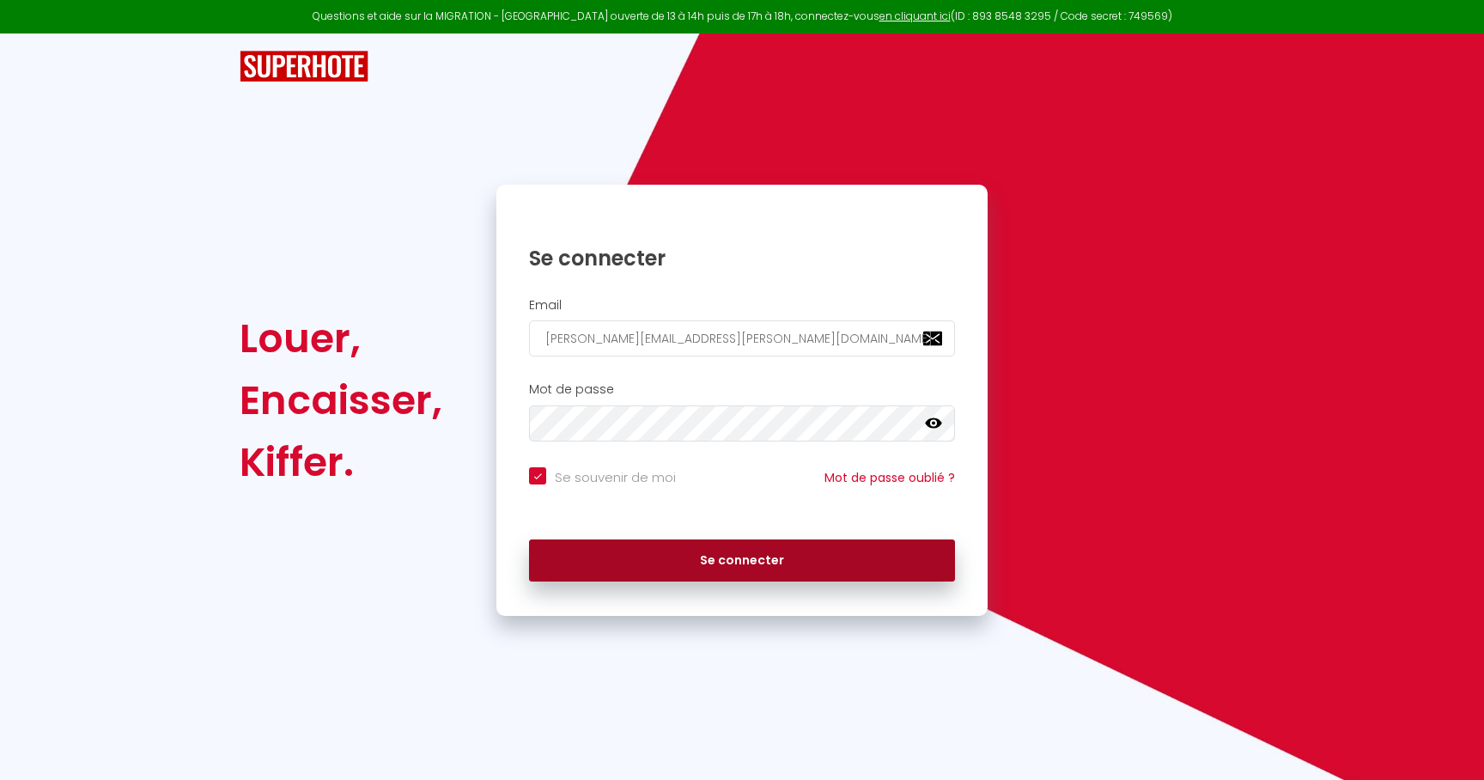
click at [791, 553] on button "Se connecter" at bounding box center [742, 560] width 426 height 43
checkbox input "true"
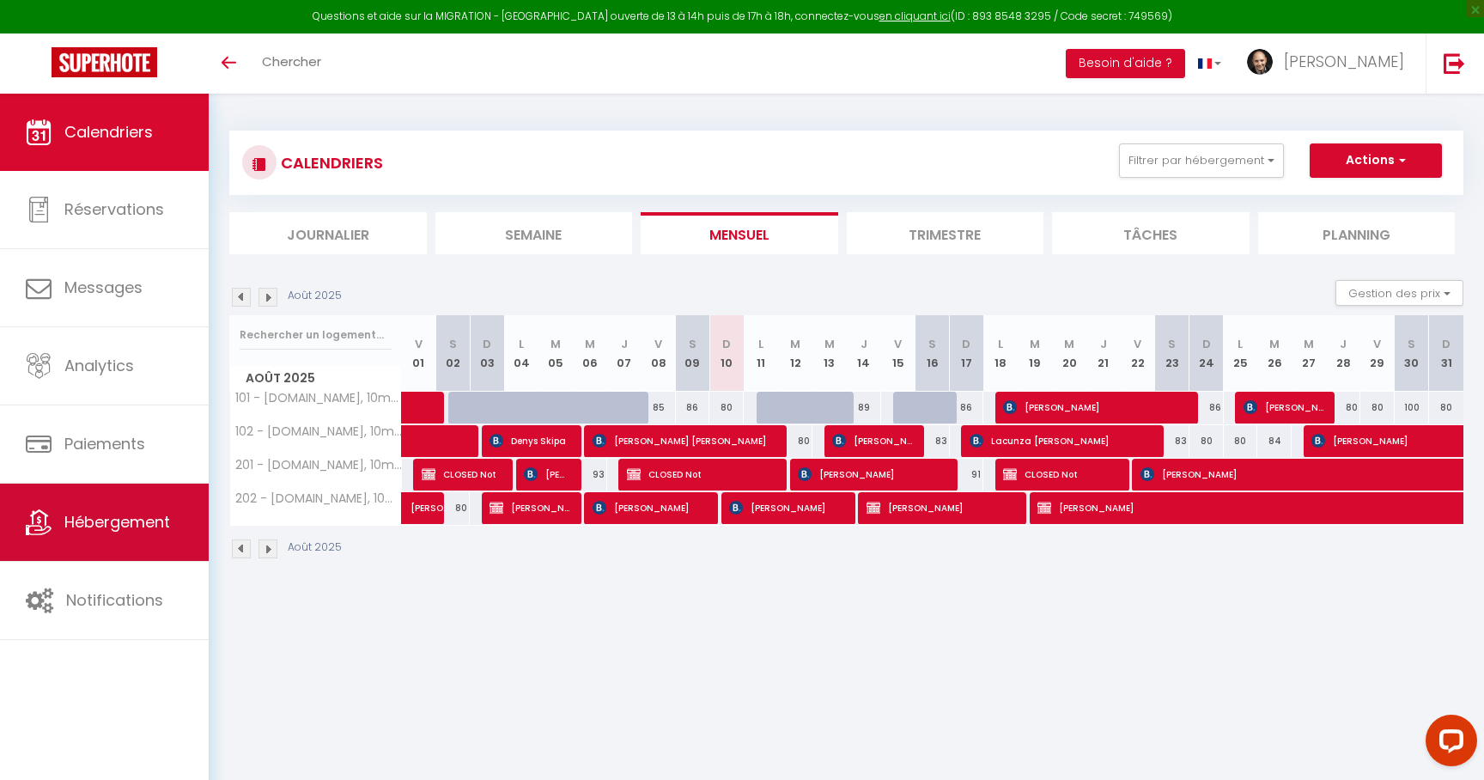
click at [121, 517] on span "Hébergement" at bounding box center [117, 521] width 106 height 21
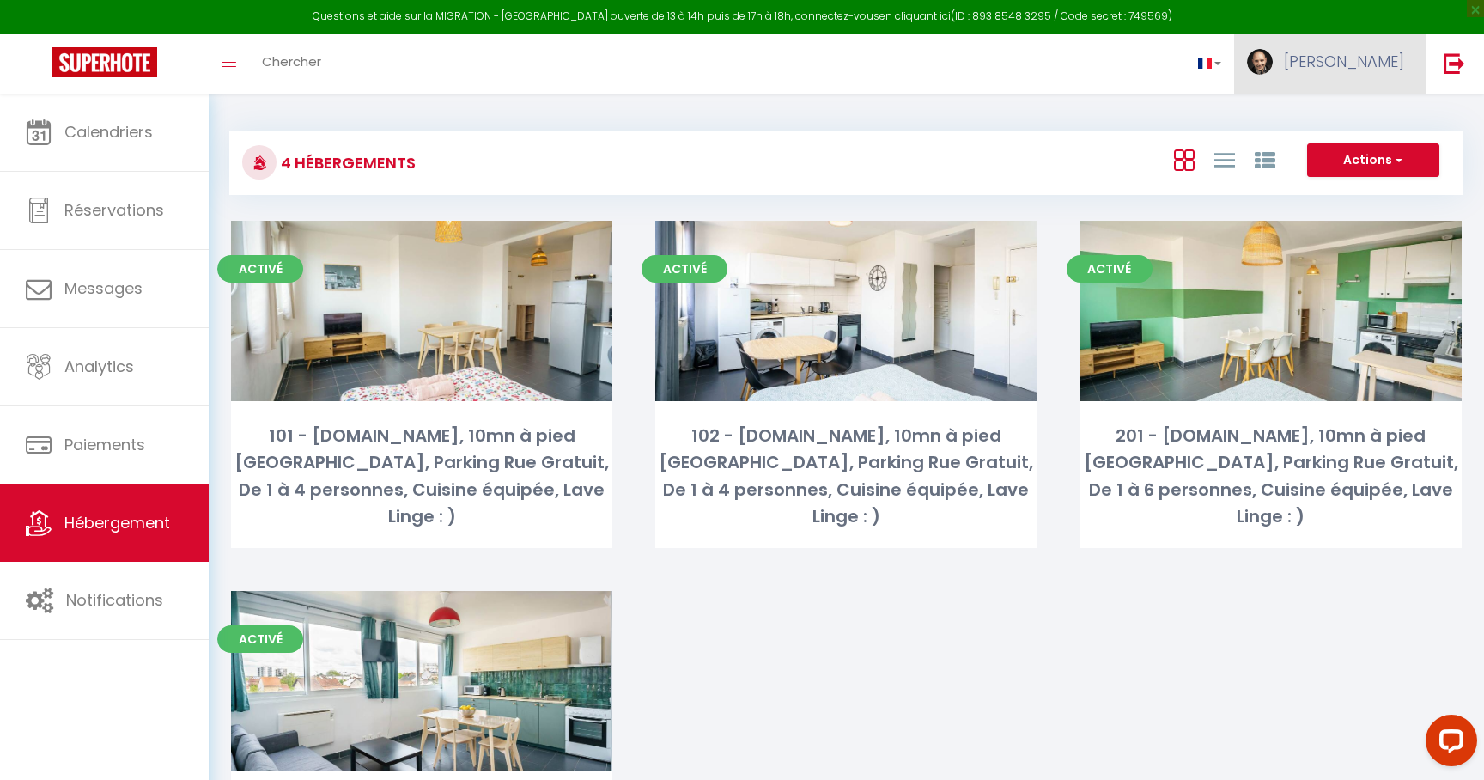
click at [1358, 82] on link "[PERSON_NAME]" at bounding box center [1329, 63] width 191 height 60
click at [1343, 116] on link "Paramètres" at bounding box center [1356, 119] width 127 height 29
select select "fr"
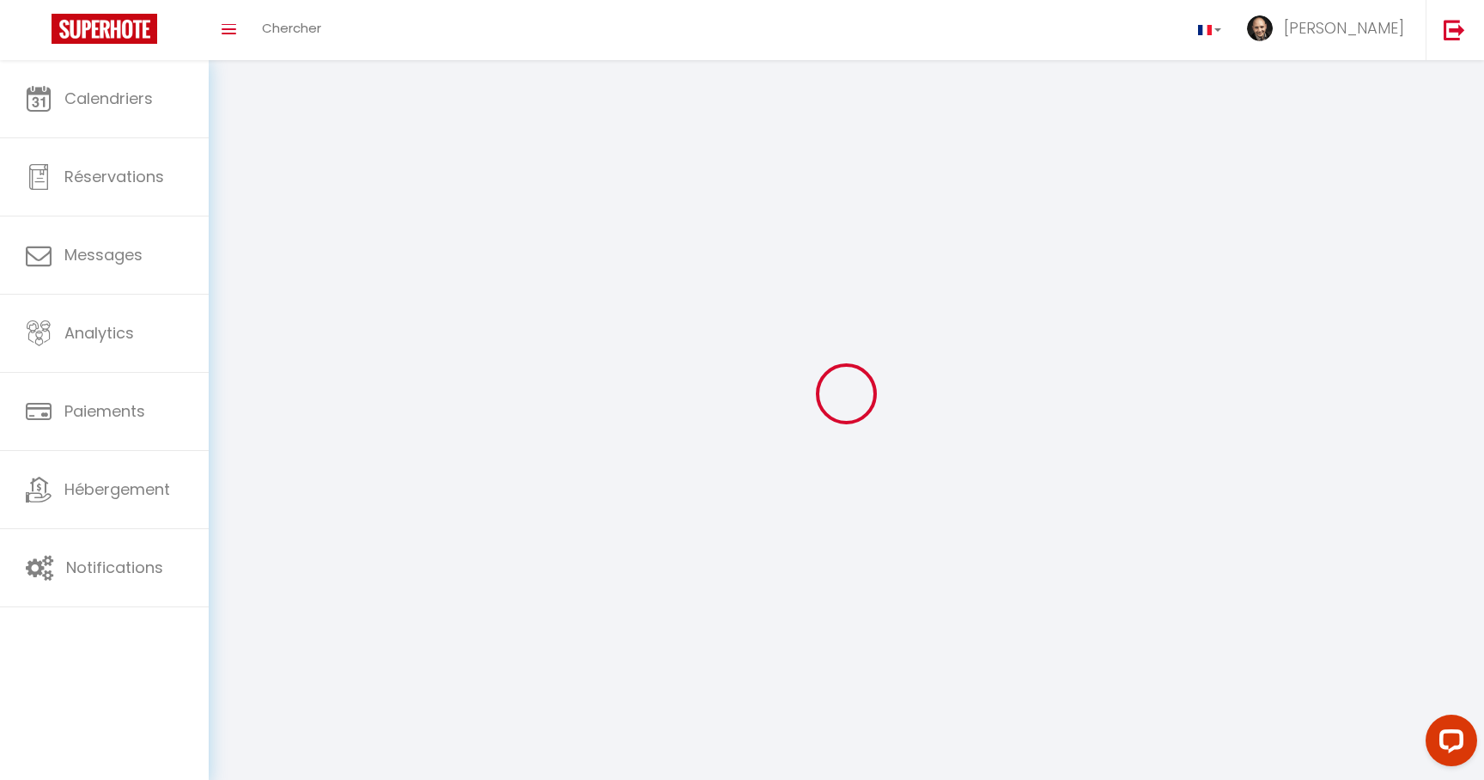
select select
type input "[PERSON_NAME]"
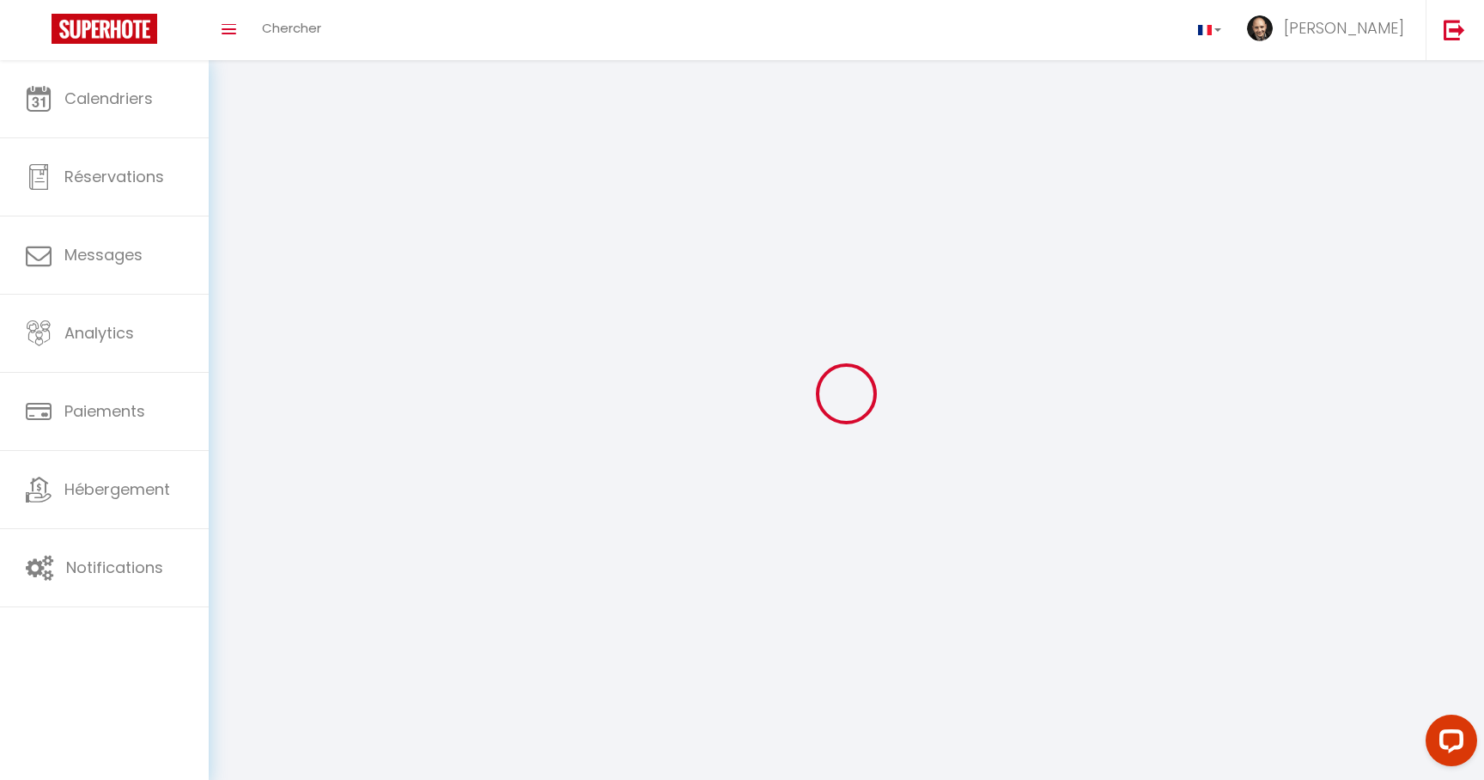
type input "Guionet"
type input "0671645206"
type input "317 chemin du collège"
type input "13840"
type input "Rognes"
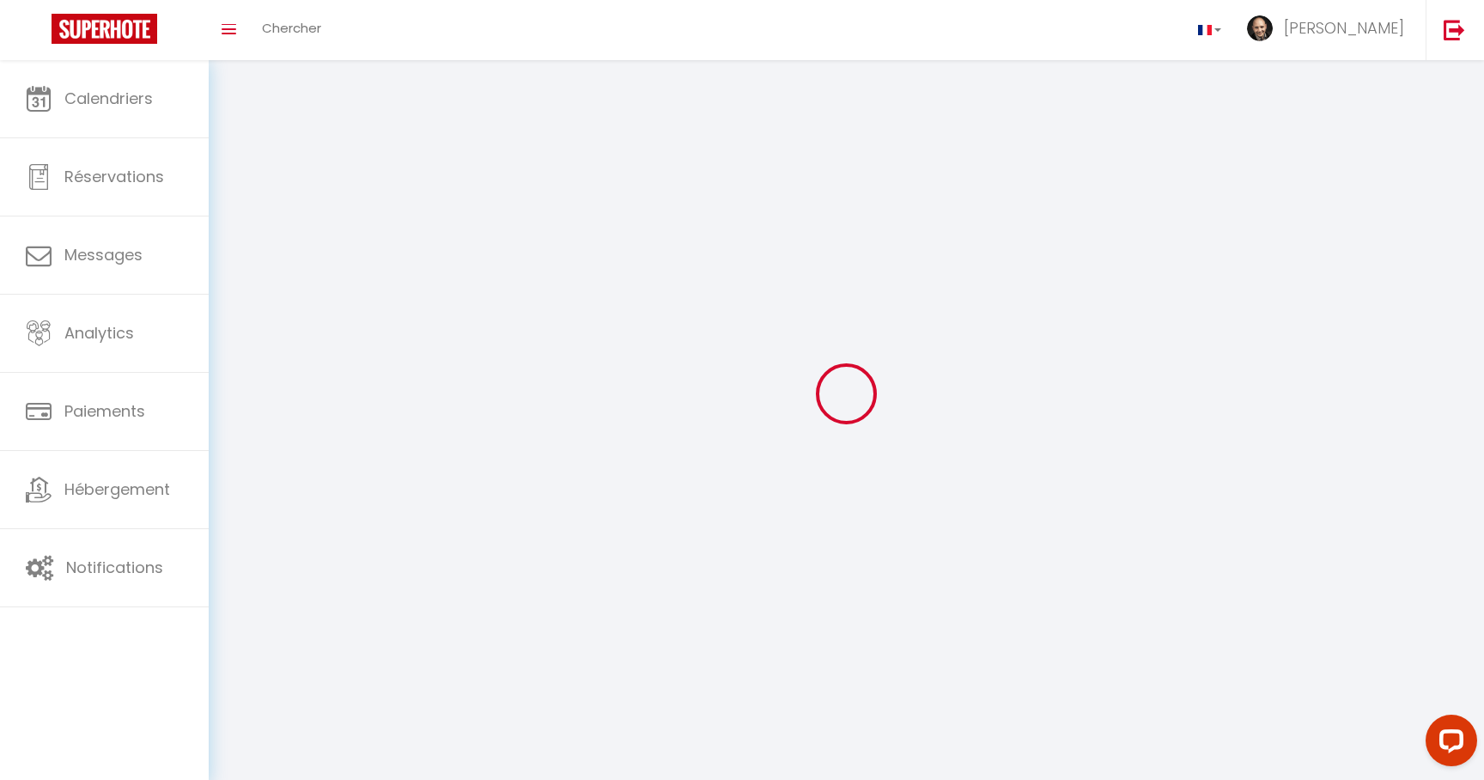
type input "https://app.superhote.com/#/get-available-rentals/null"
select select "28"
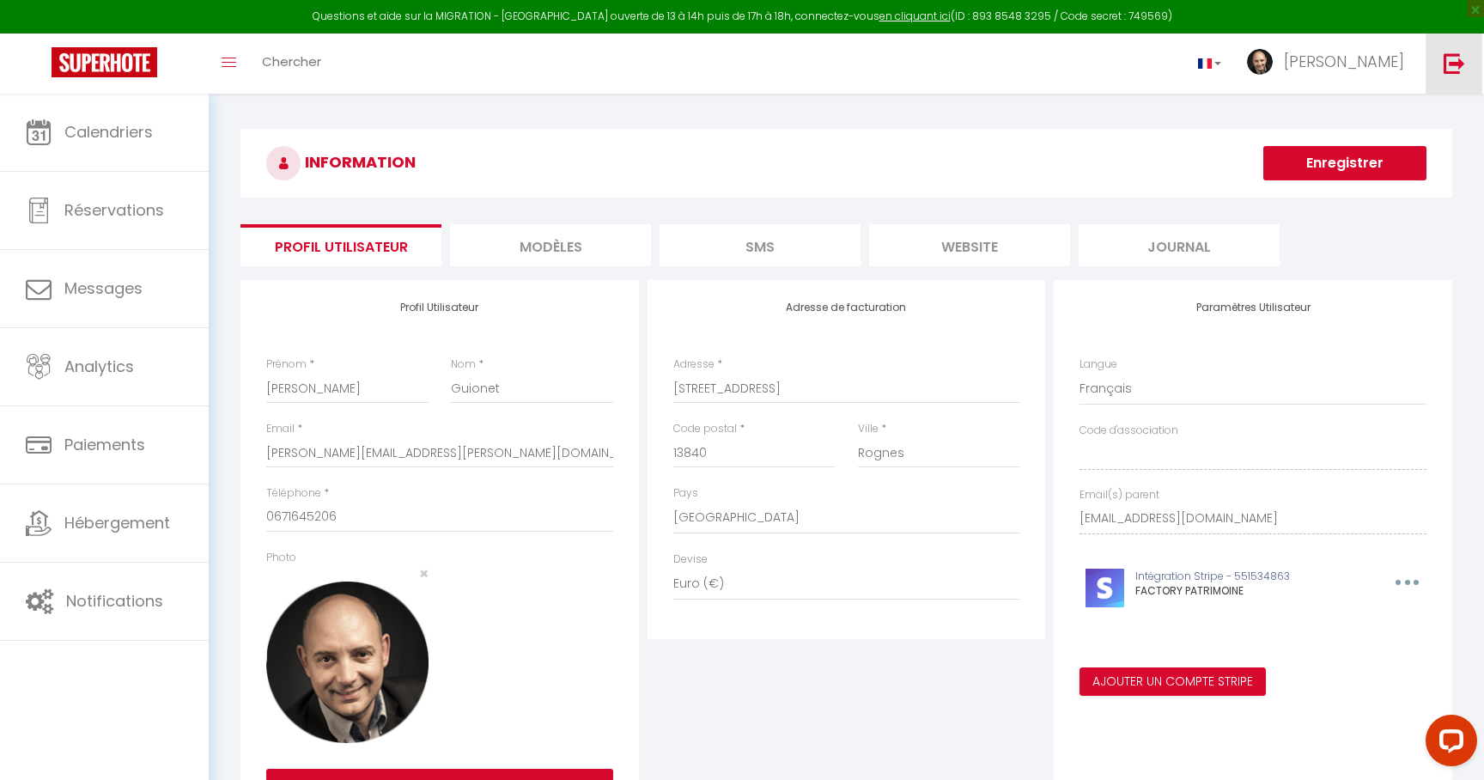
click at [1451, 58] on img at bounding box center [1454, 62] width 21 height 21
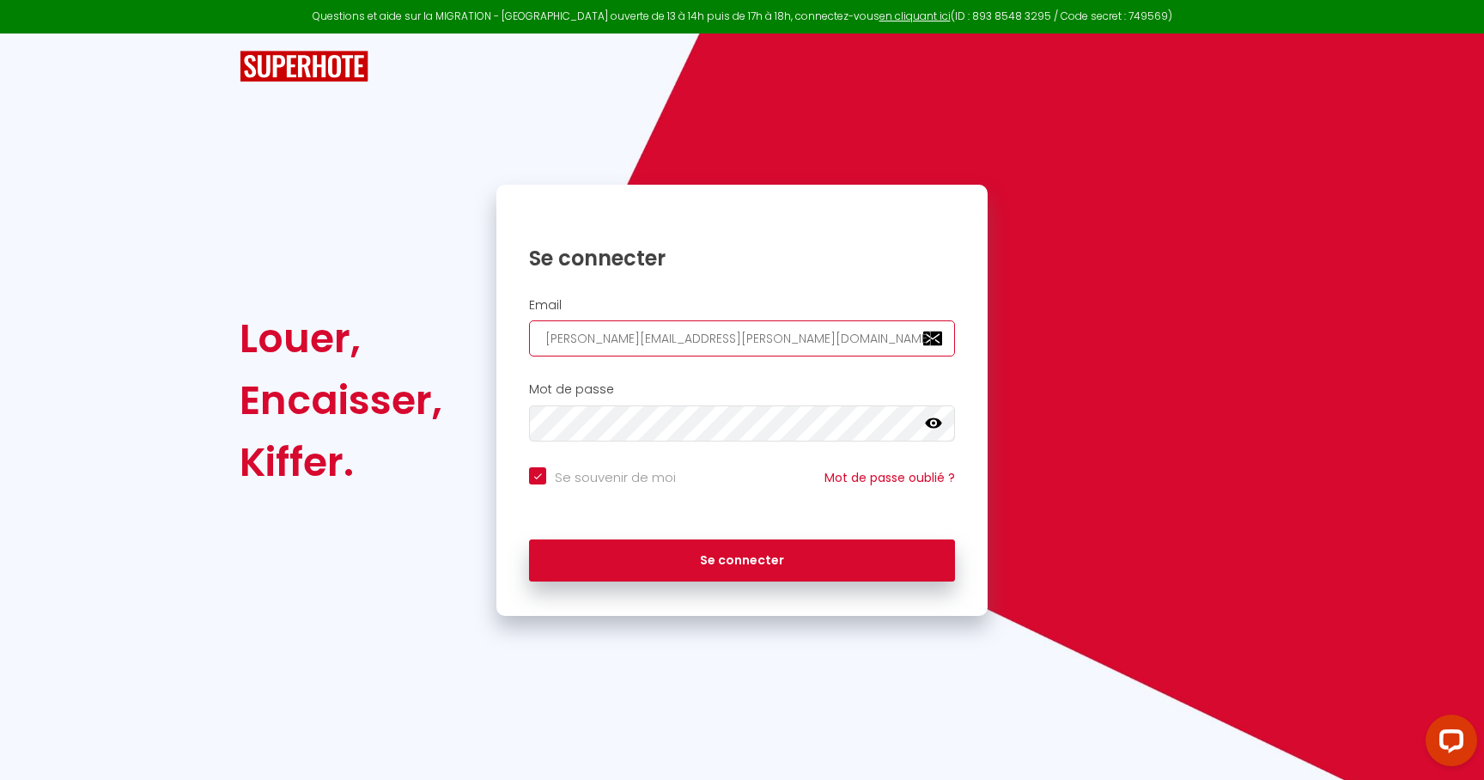
click at [737, 347] on input "[PERSON_NAME][EMAIL_ADDRESS][PERSON_NAME][DOMAIN_NAME]" at bounding box center [742, 338] width 426 height 36
click at [691, 345] on input "[PERSON_NAME][EMAIL_ADDRESS][PERSON_NAME][DOMAIN_NAME]" at bounding box center [742, 338] width 426 height 36
drag, startPoint x: 691, startPoint y: 345, endPoint x: 528, endPoint y: 341, distance: 163.2
click at [529, 341] on input "[PERSON_NAME][EMAIL_ADDRESS][PERSON_NAME][DOMAIN_NAME]" at bounding box center [742, 338] width 426 height 36
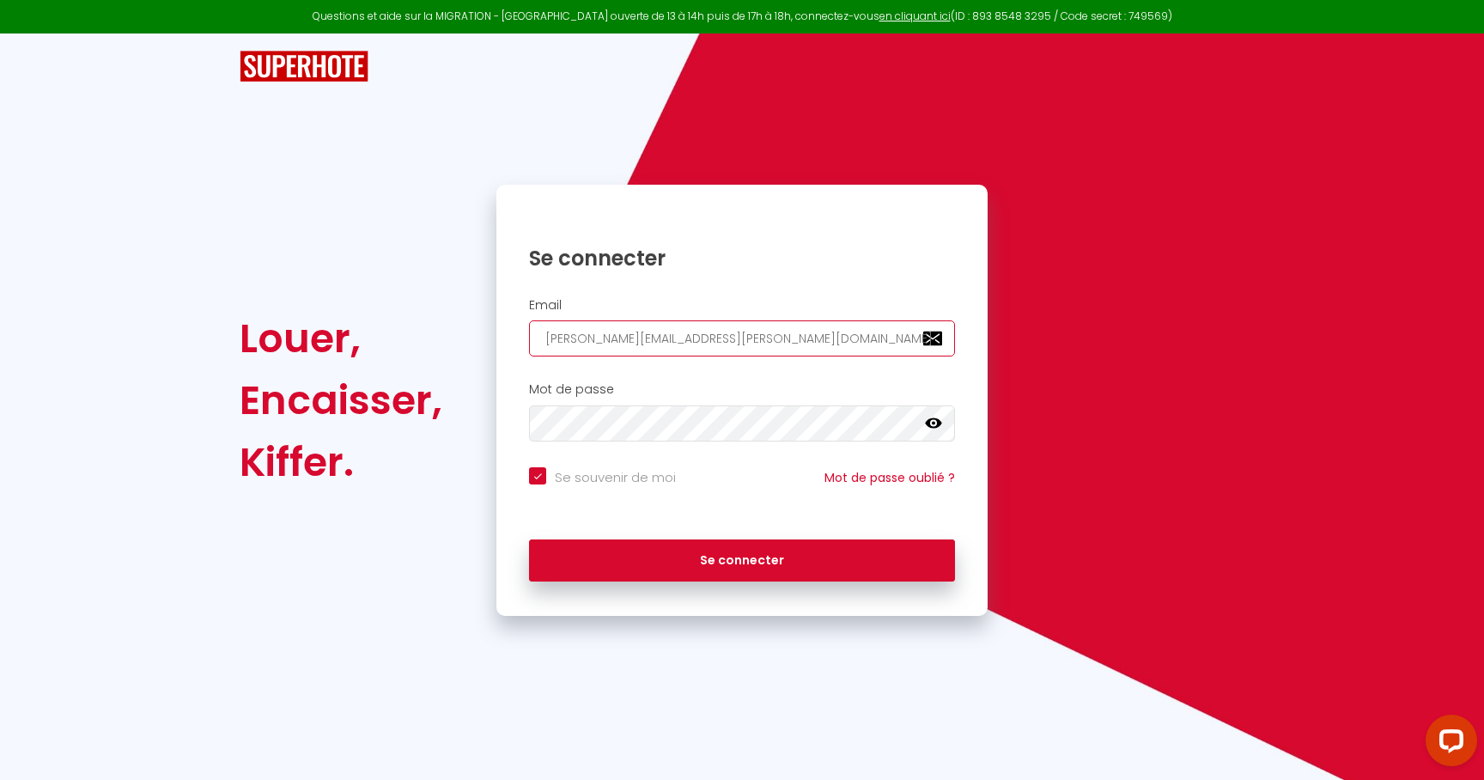
click at [733, 343] on input "[PERSON_NAME][EMAIL_ADDRESS][PERSON_NAME][DOMAIN_NAME]" at bounding box center [742, 338] width 426 height 36
paste input "gestion@factory-patrimoine.fr"
type input "gestion@factory-patrimoine.fr"
checkbox input "true"
type input "gestion@factory-patrimoine.fr"
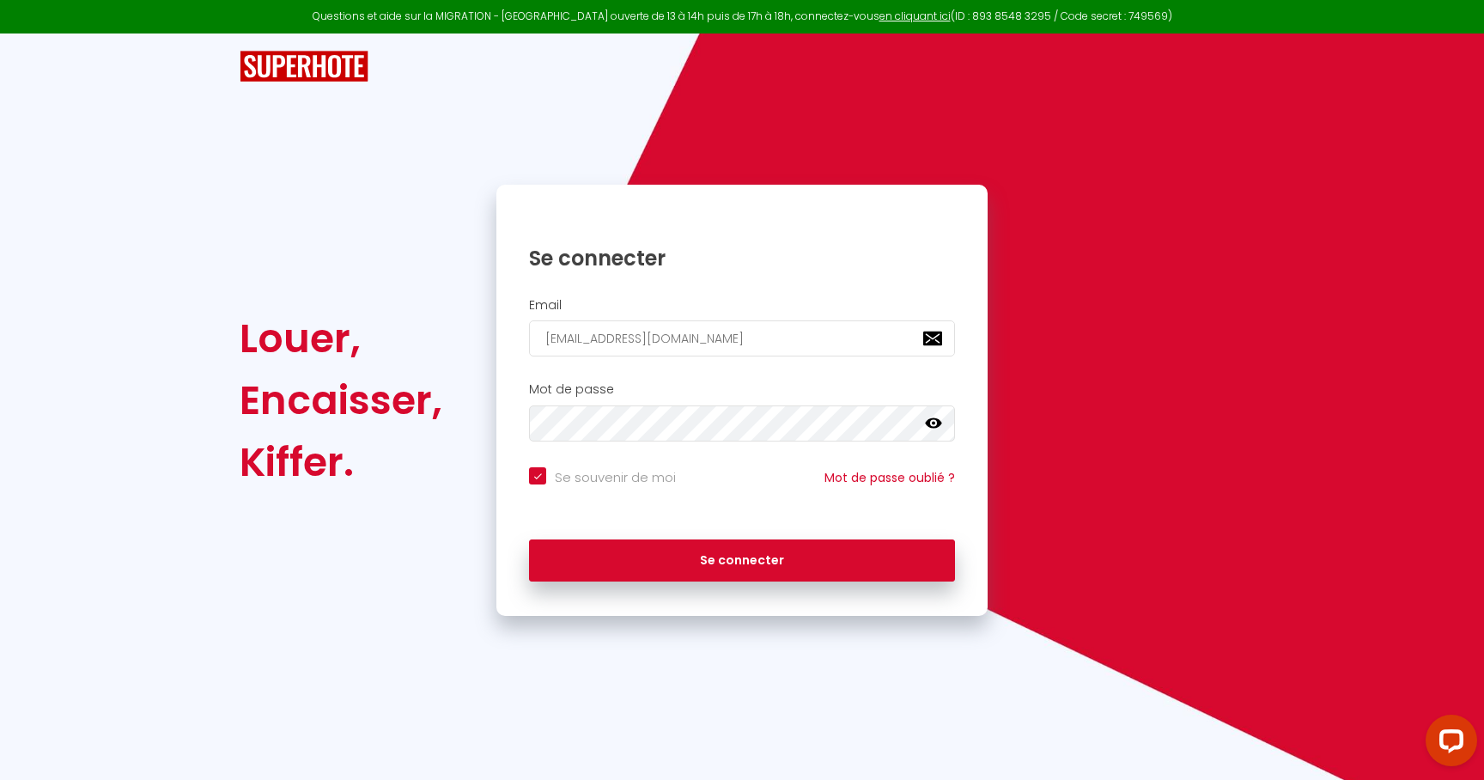
click at [937, 426] on icon at bounding box center [933, 423] width 17 height 10
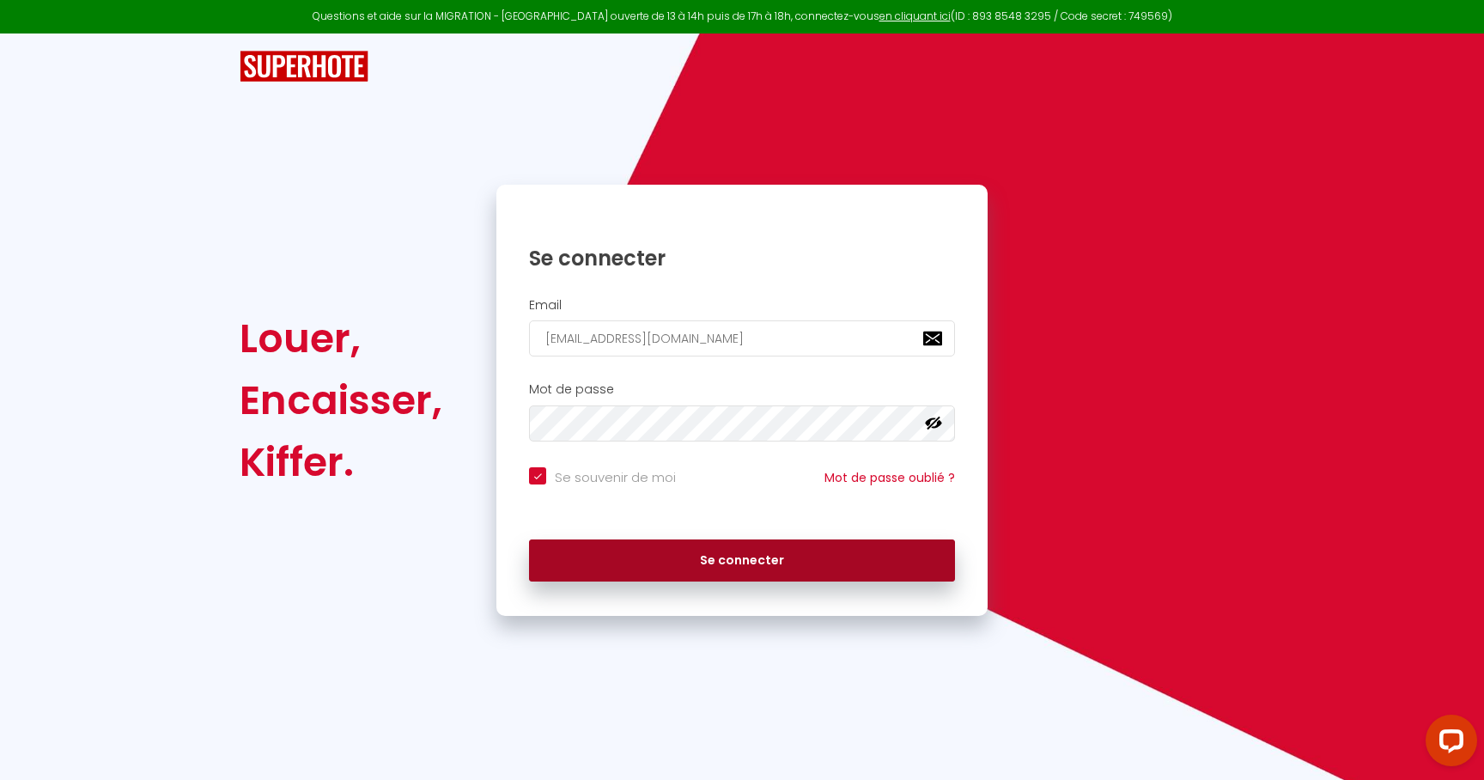
click at [783, 567] on button "Se connecter" at bounding box center [742, 560] width 426 height 43
checkbox input "true"
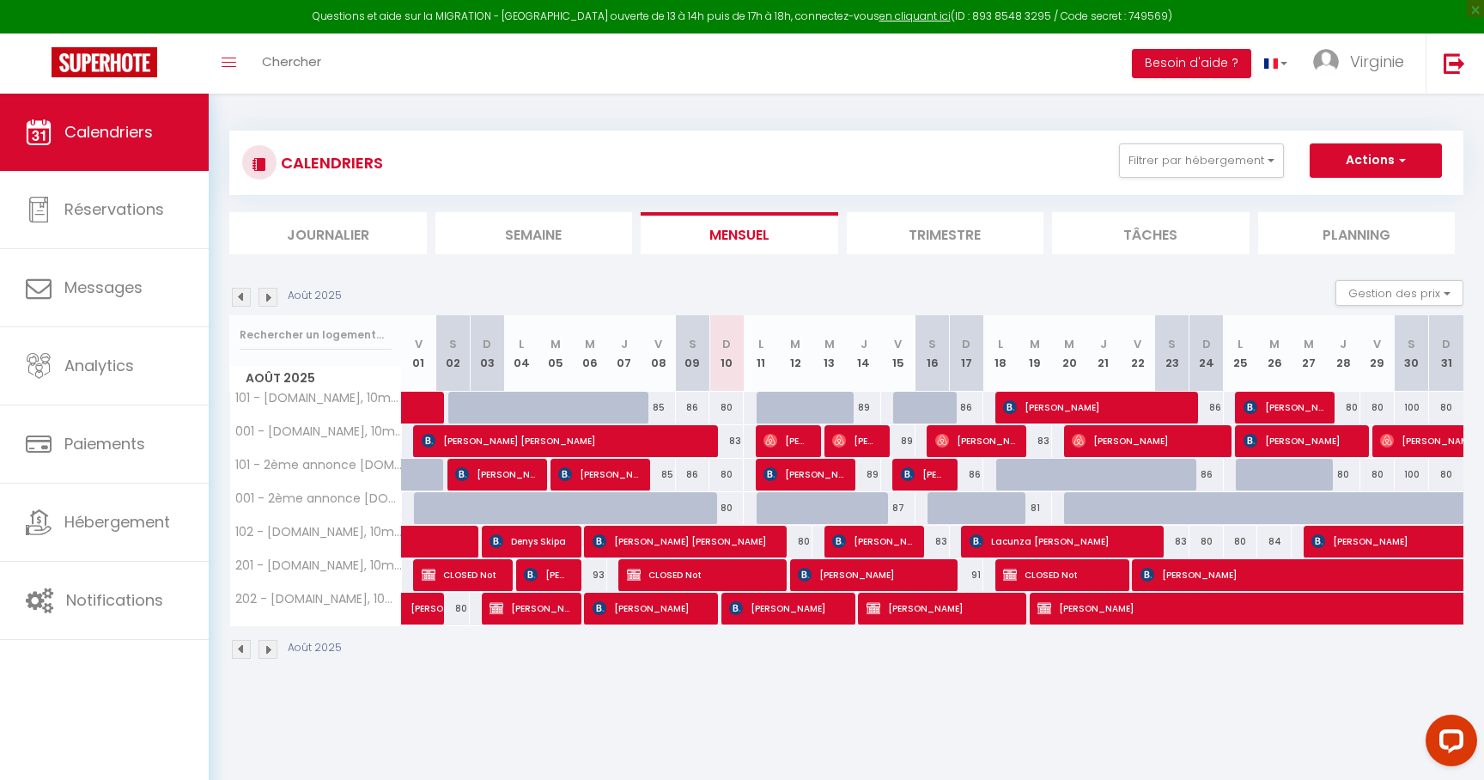
click at [234, 292] on img at bounding box center [241, 297] width 19 height 19
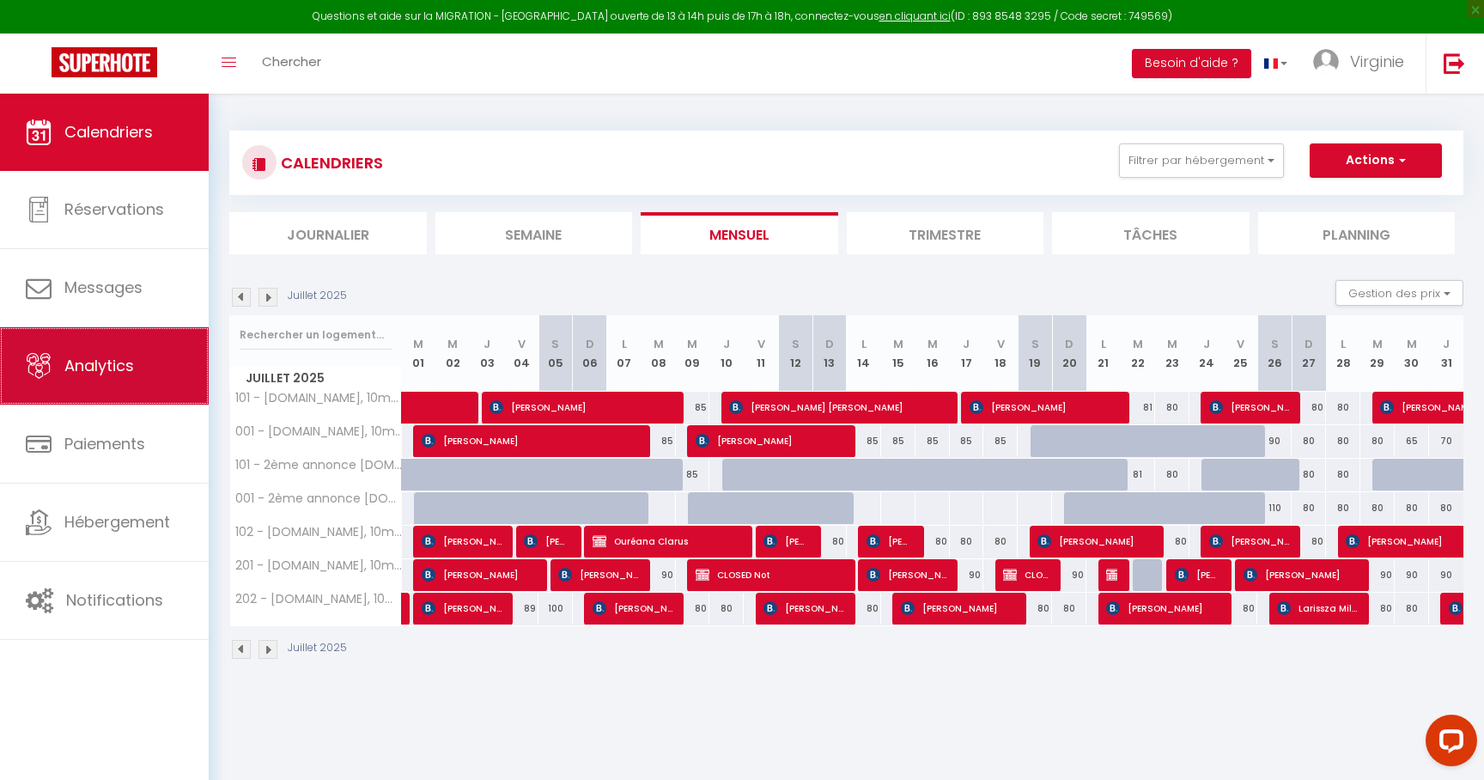
click at [181, 376] on link "Analytics" at bounding box center [104, 365] width 209 height 77
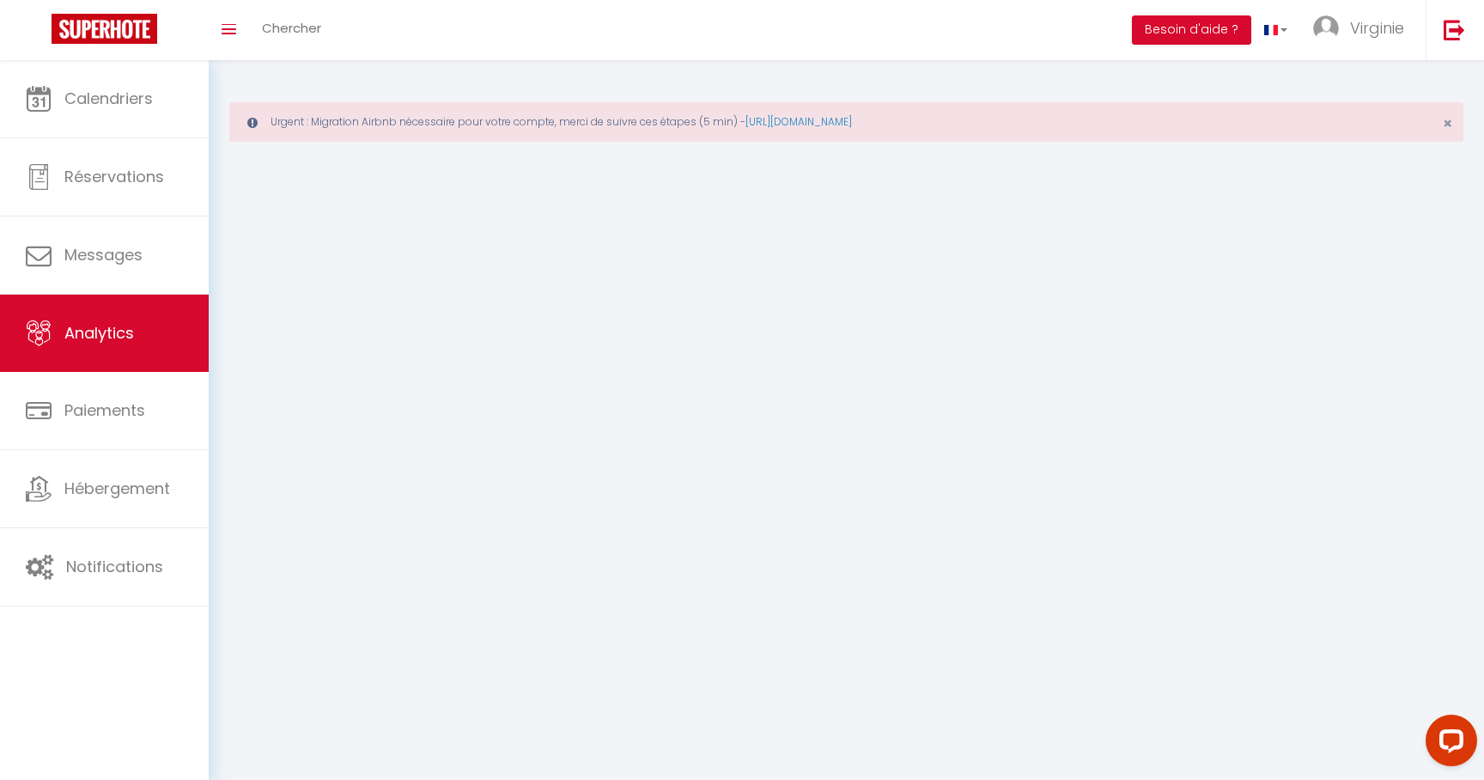
select select "2025"
select select "8"
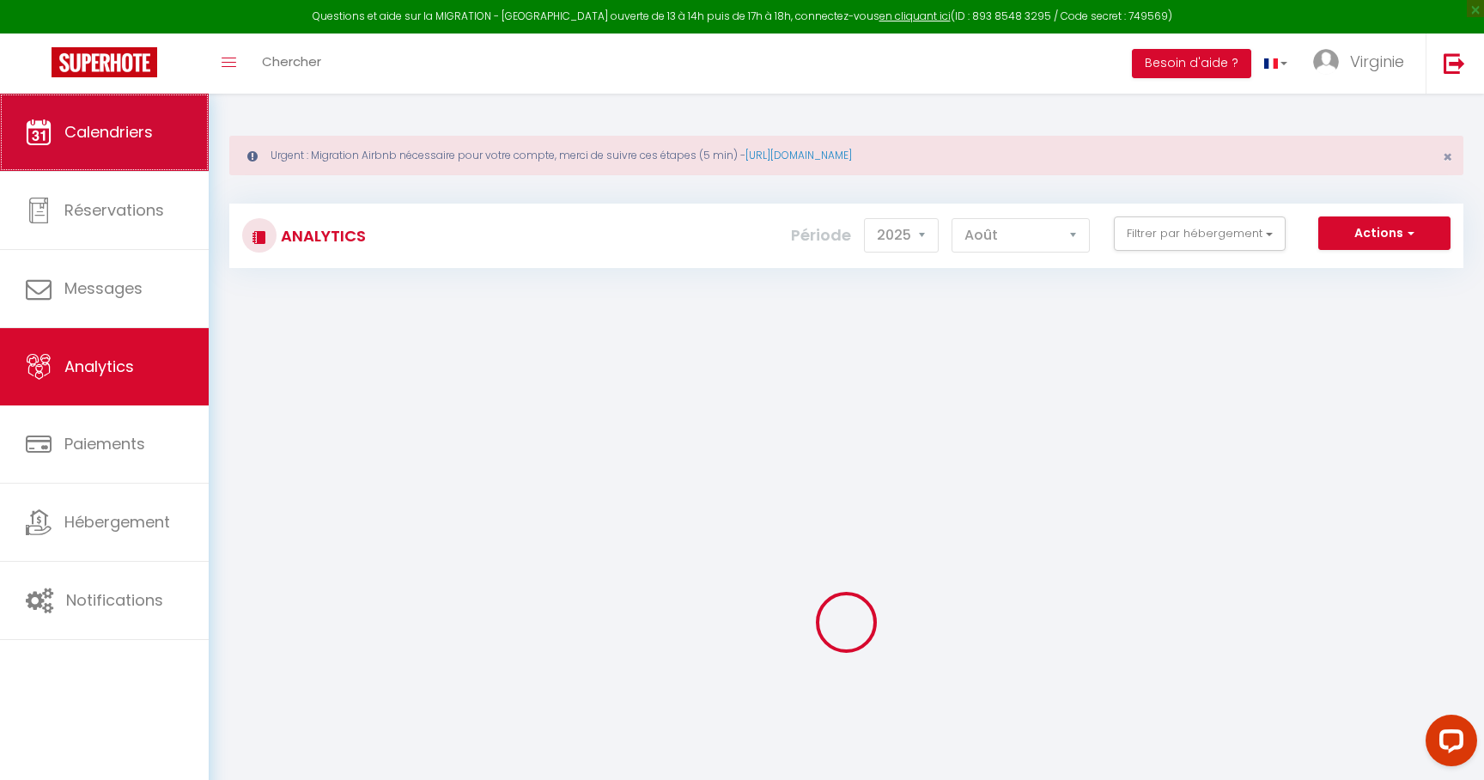
click at [79, 142] on span "Calendriers" at bounding box center [108, 131] width 88 height 21
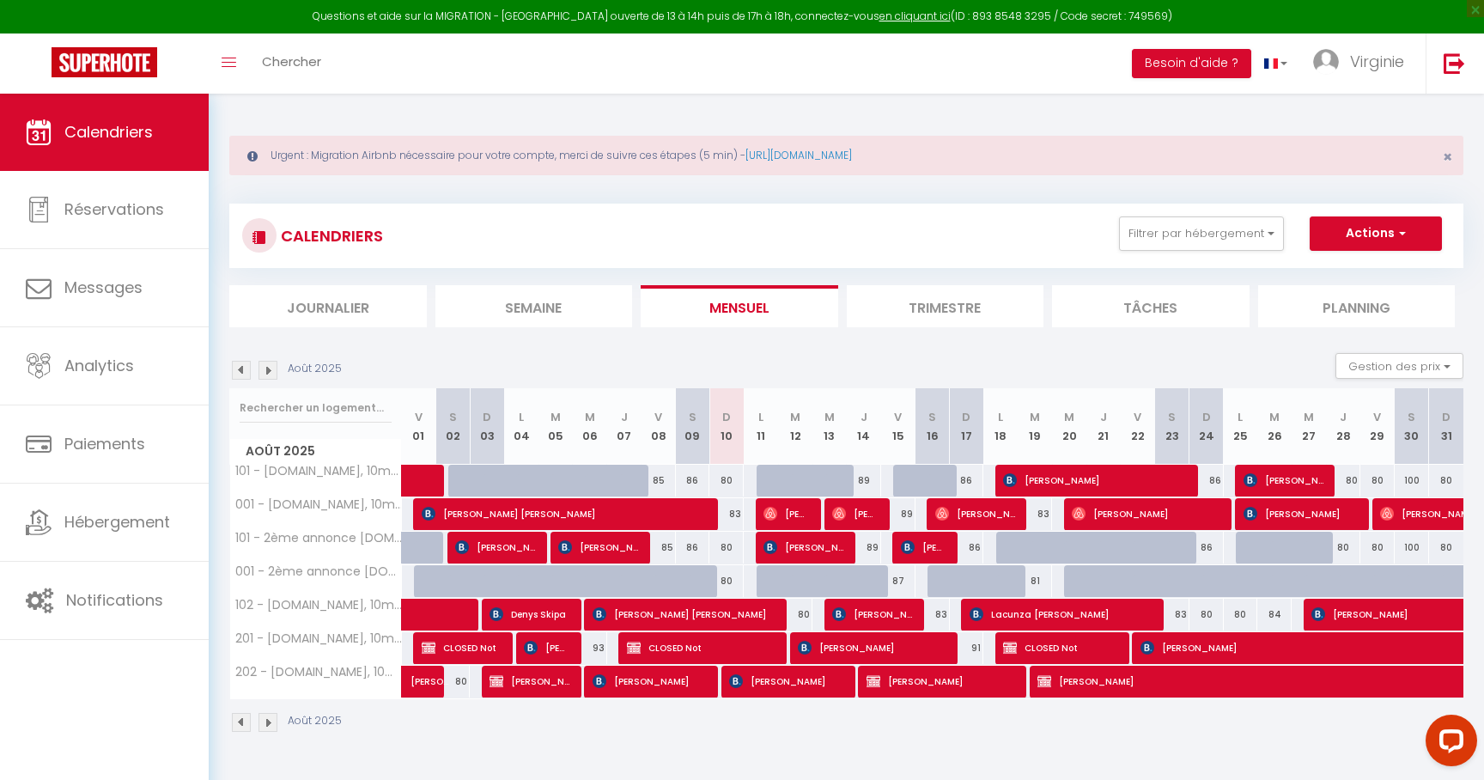
click at [239, 379] on img at bounding box center [241, 370] width 19 height 19
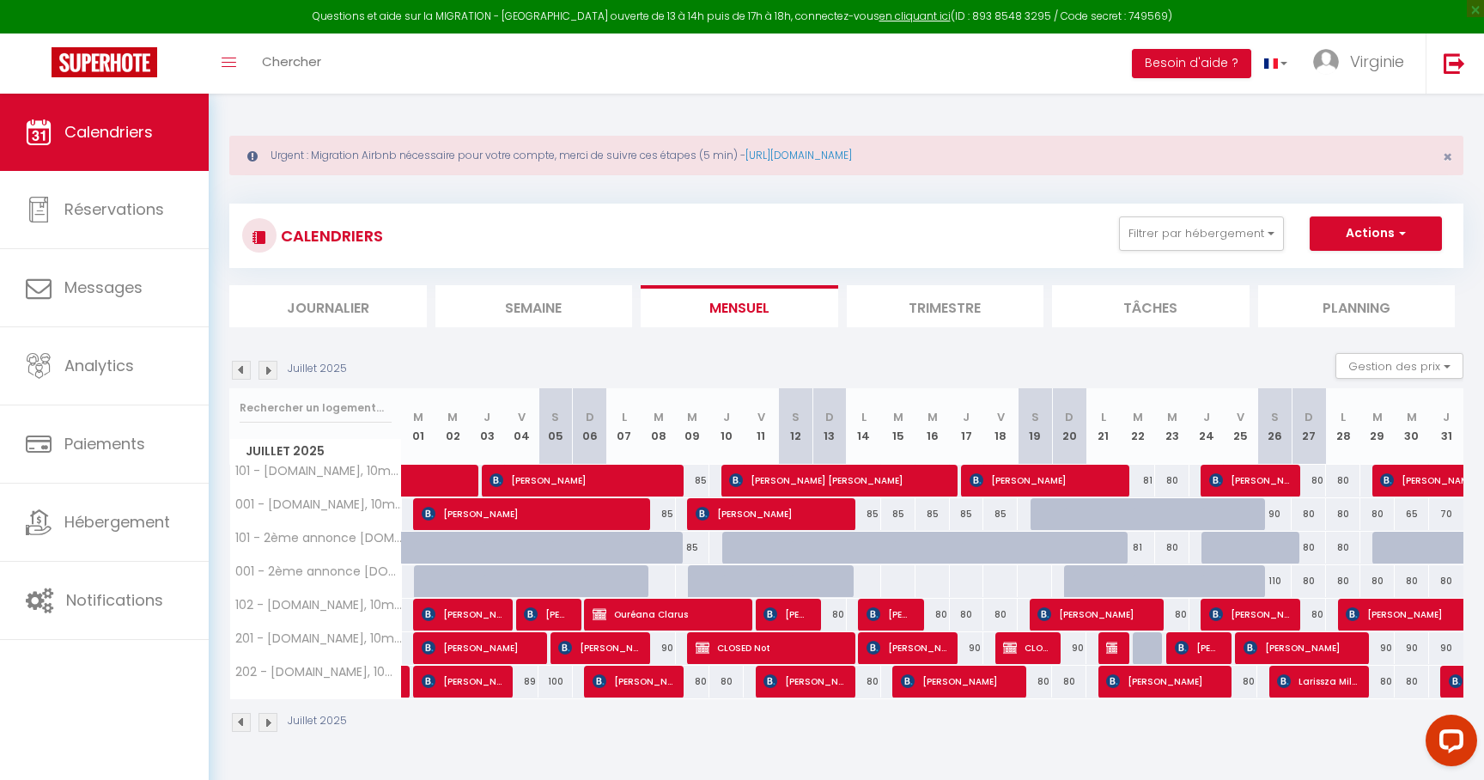
click at [240, 375] on img at bounding box center [241, 370] width 19 height 19
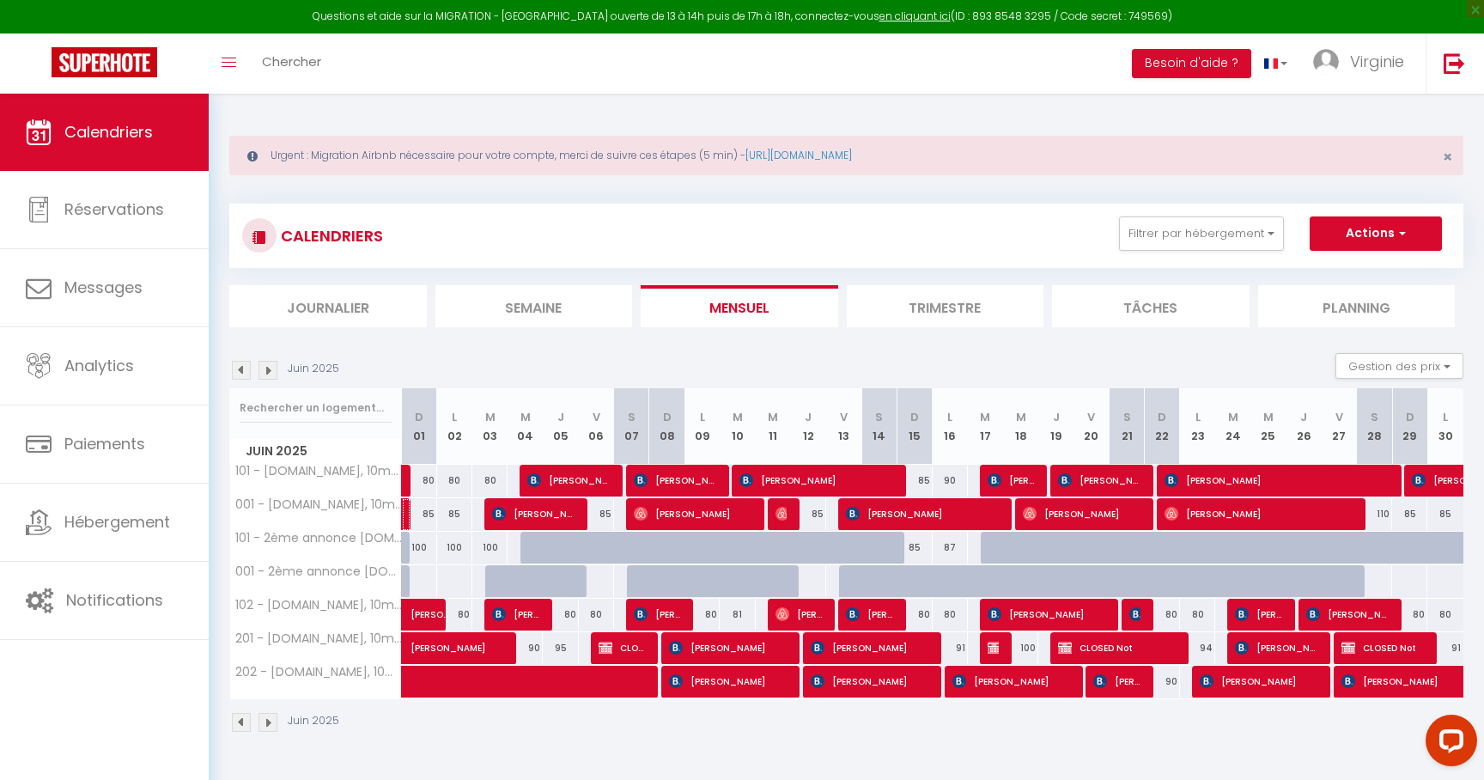
click at [410, 518] on link at bounding box center [406, 514] width 9 height 33
select select "OK"
select select "KO"
select select "0"
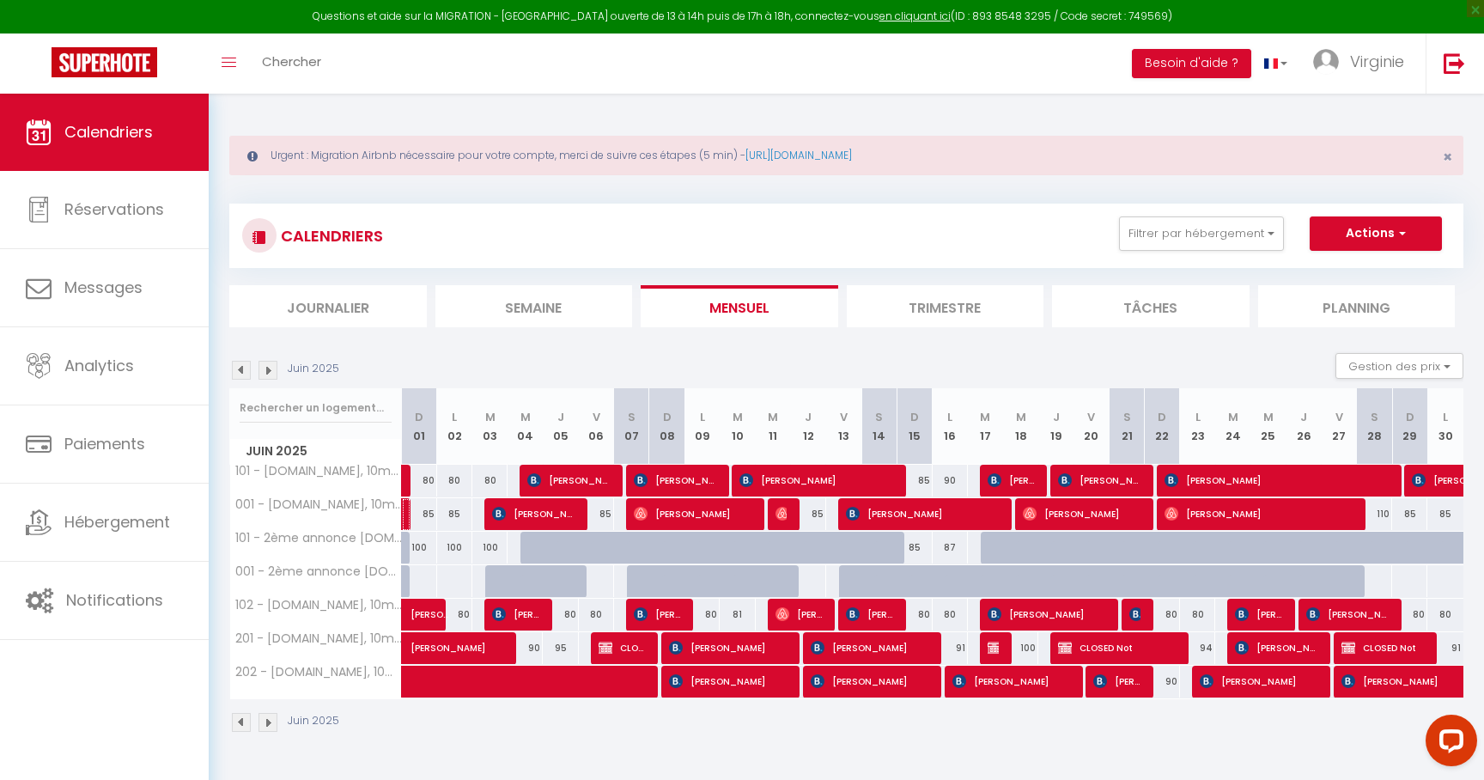
select select "1"
select select
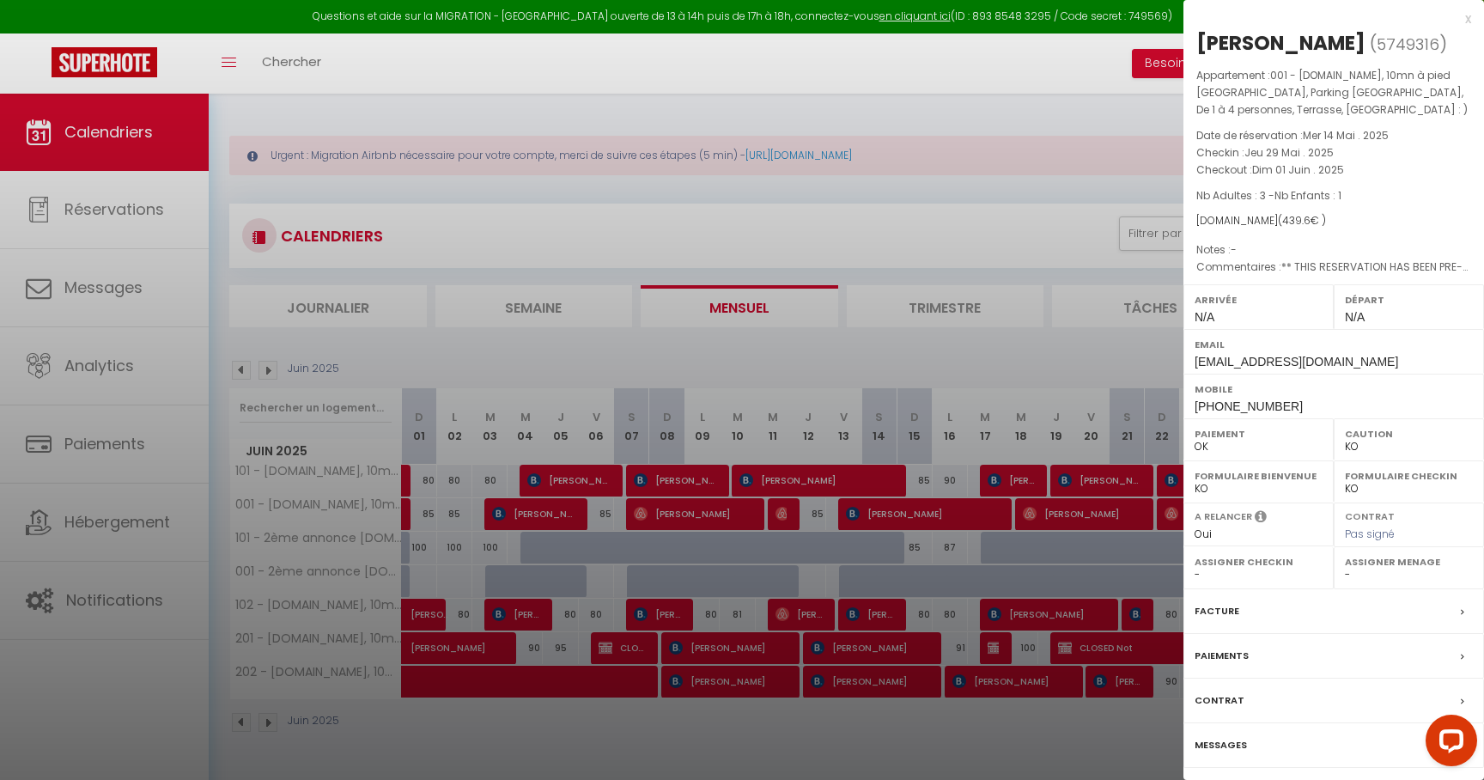
click at [555, 345] on div at bounding box center [742, 390] width 1484 height 780
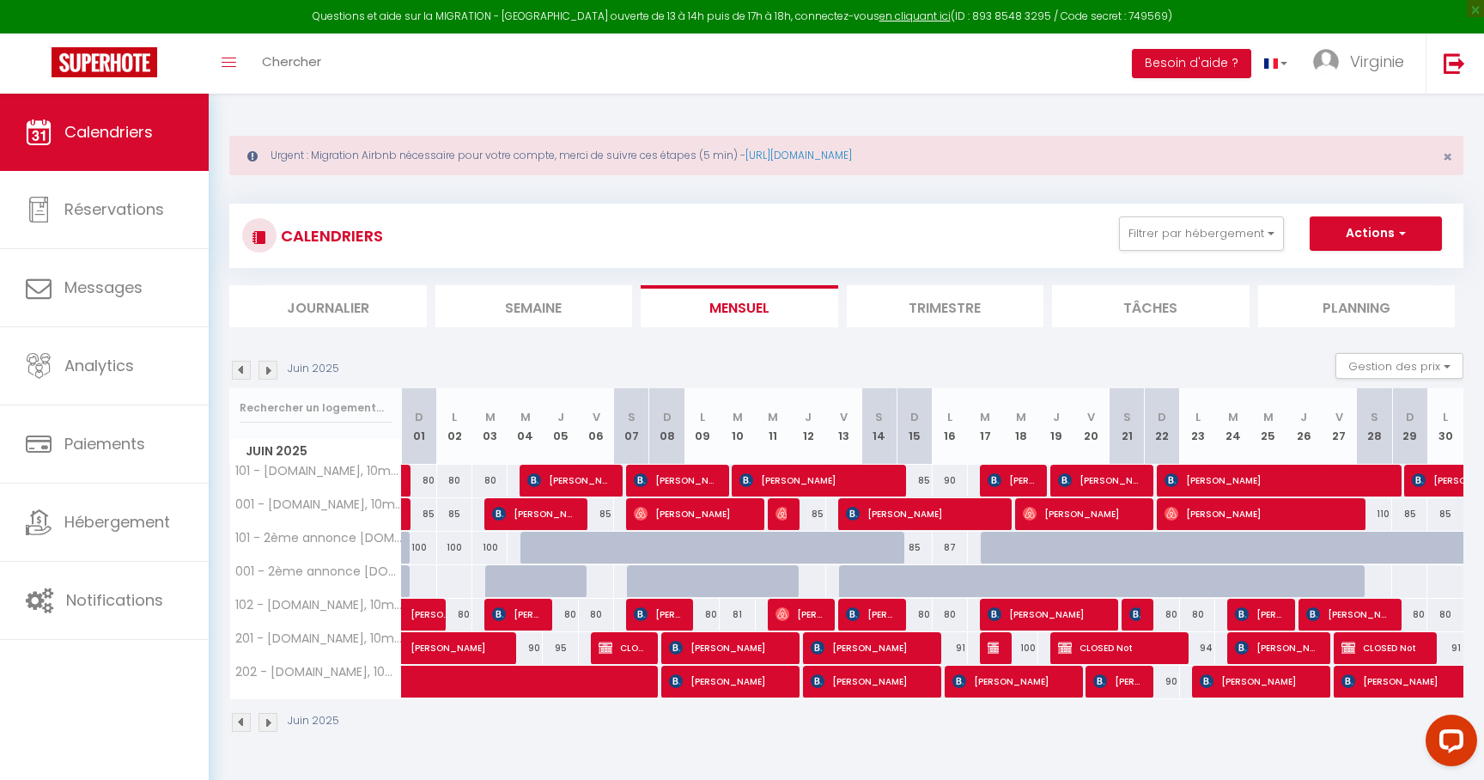
click at [555, 345] on section "Juin 2025 Gestion des prix Nb Nuits minimum Règles Disponibilité Juin 2025 D 01…" at bounding box center [846, 543] width 1234 height 414
